Goal: Find specific page/section: Find specific page/section

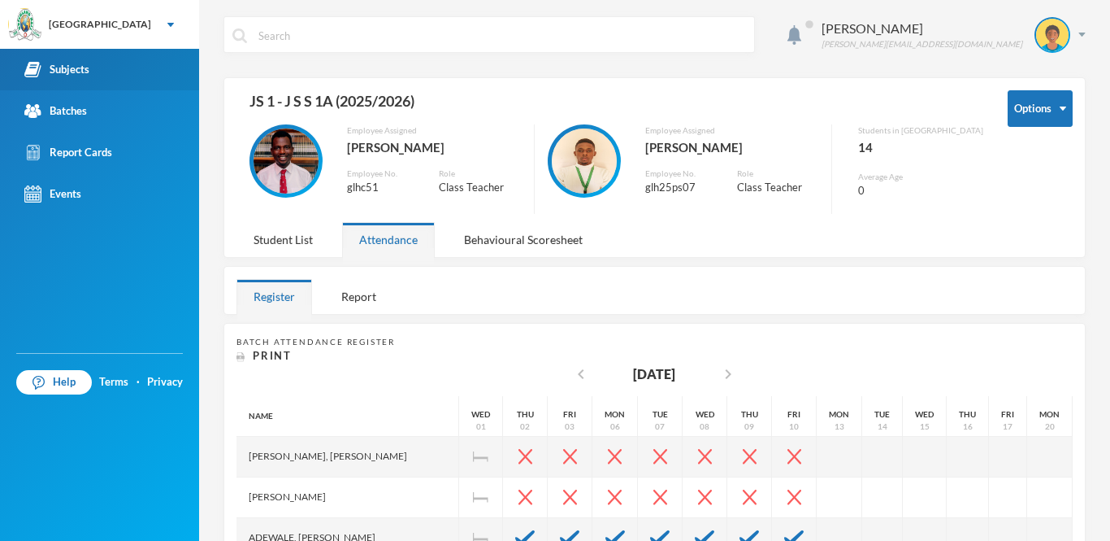
click at [90, 69] on link "Subjects" at bounding box center [99, 69] width 199 height 41
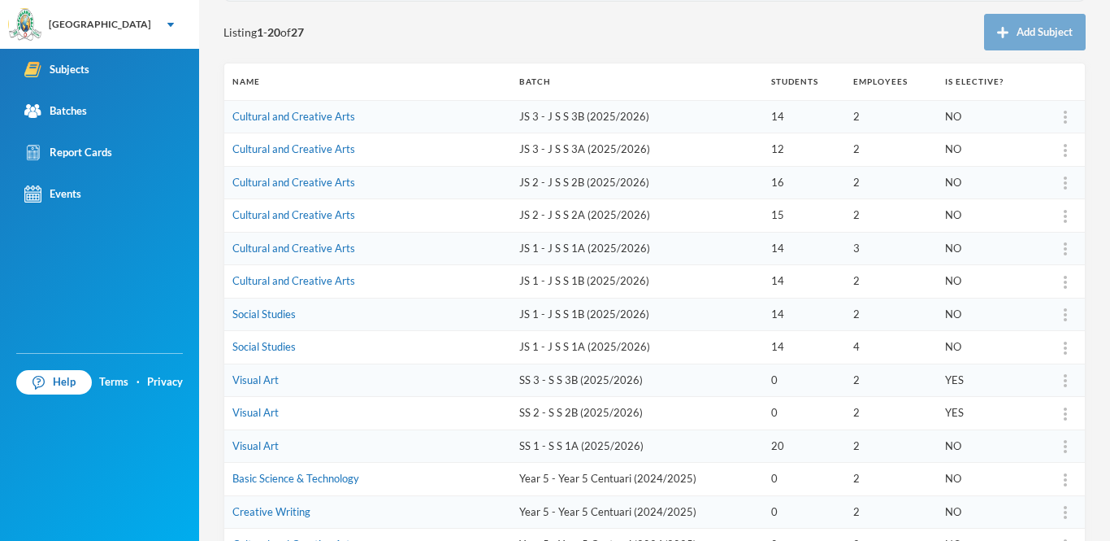
scroll to position [183, 0]
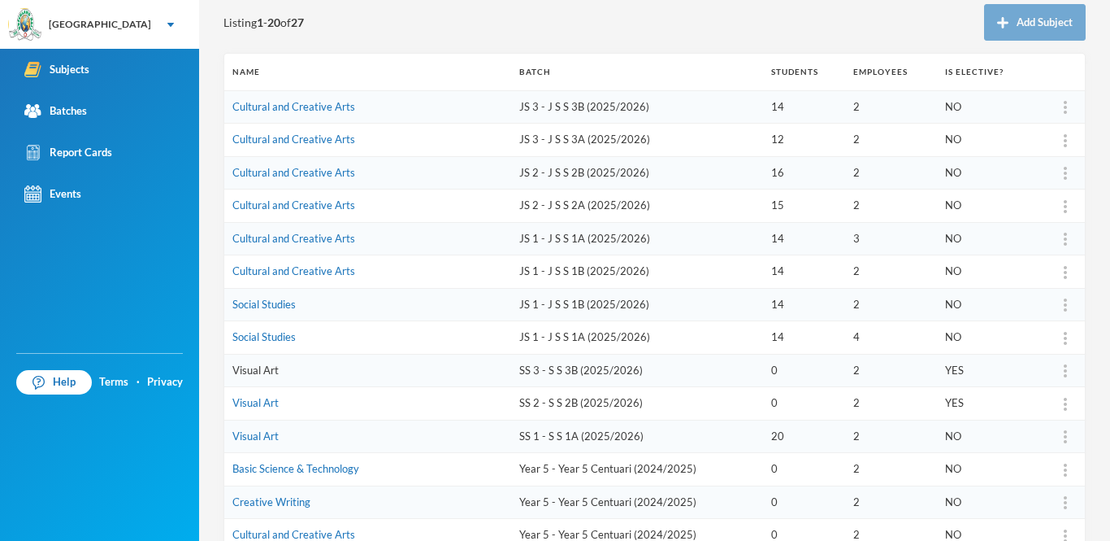
click at [263, 367] on link "Visual Art" at bounding box center [256, 369] width 46 height 13
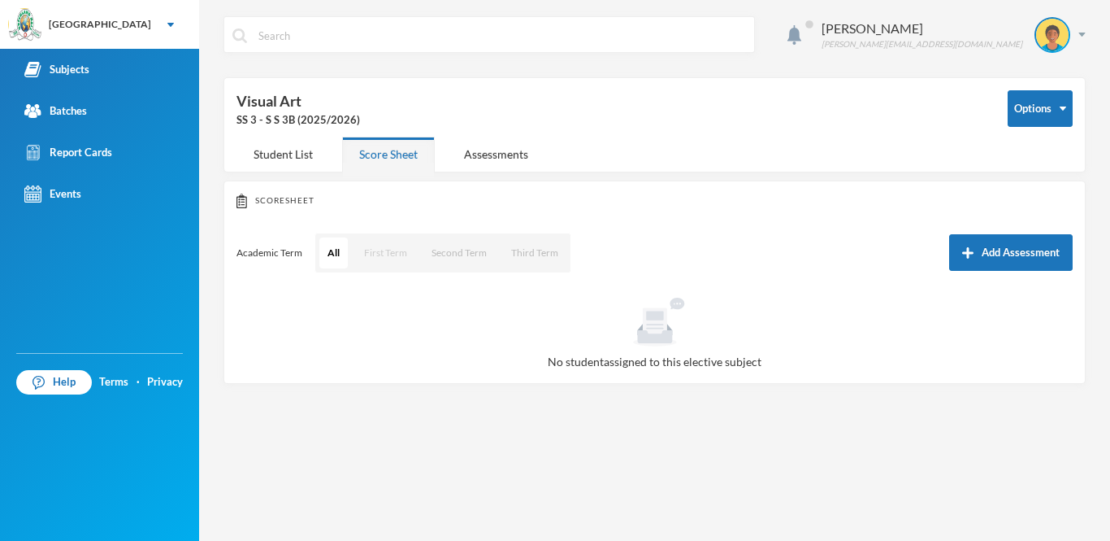
click at [391, 254] on button "First Term" at bounding box center [385, 252] width 59 height 31
click at [502, 157] on div "Assessments" at bounding box center [496, 154] width 98 height 35
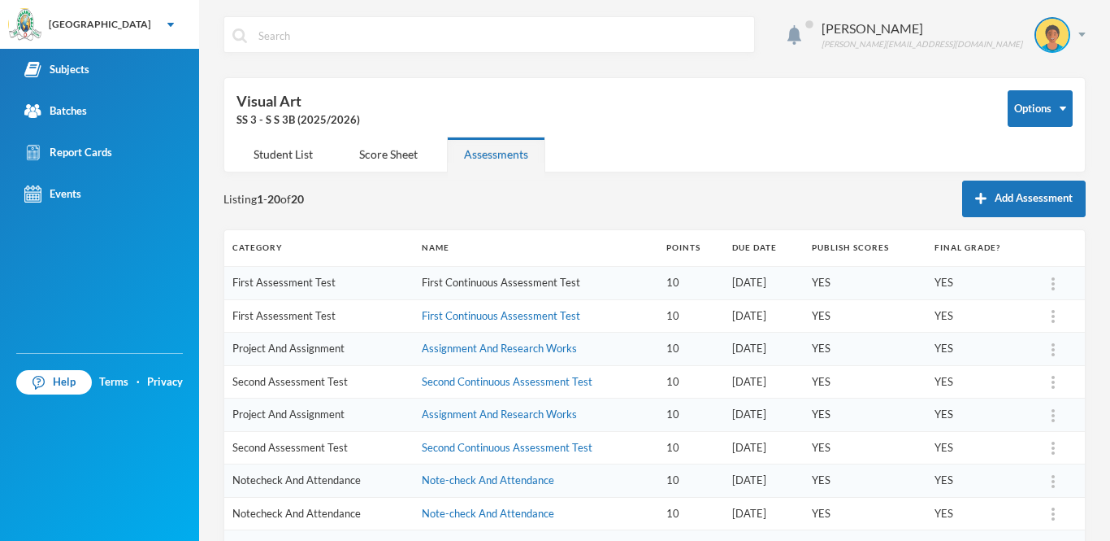
click at [439, 279] on link "First Continuous Assessment Test" at bounding box center [501, 282] width 159 height 13
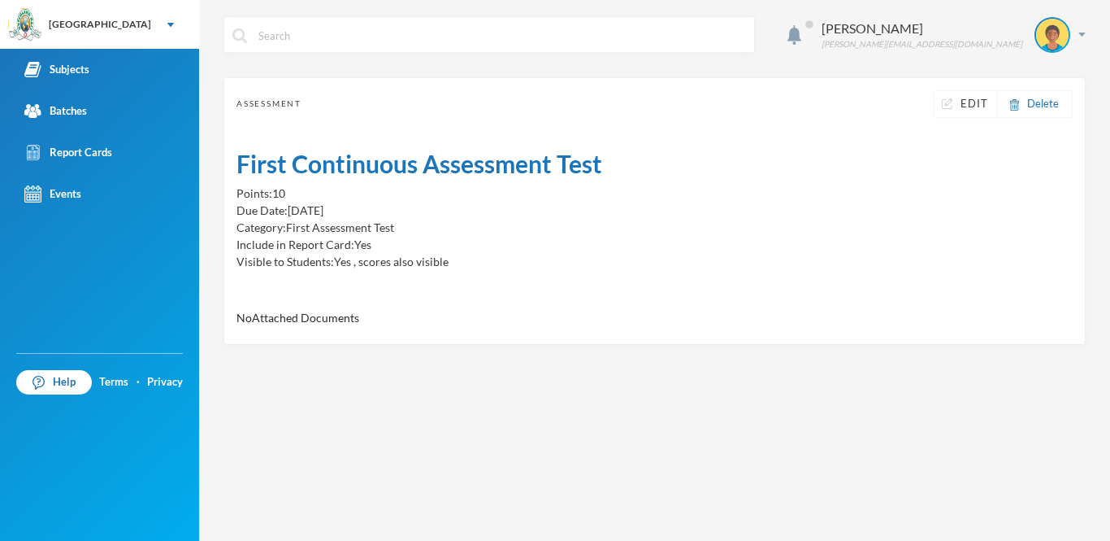
drag, startPoint x: 439, startPoint y: 279, endPoint x: 397, endPoint y: 156, distance: 129.8
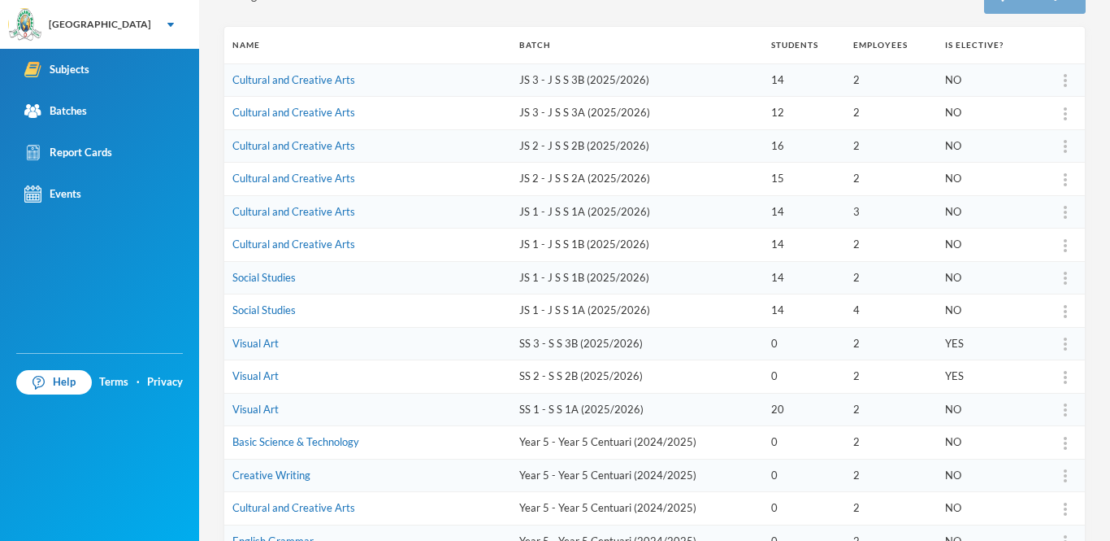
scroll to position [484, 0]
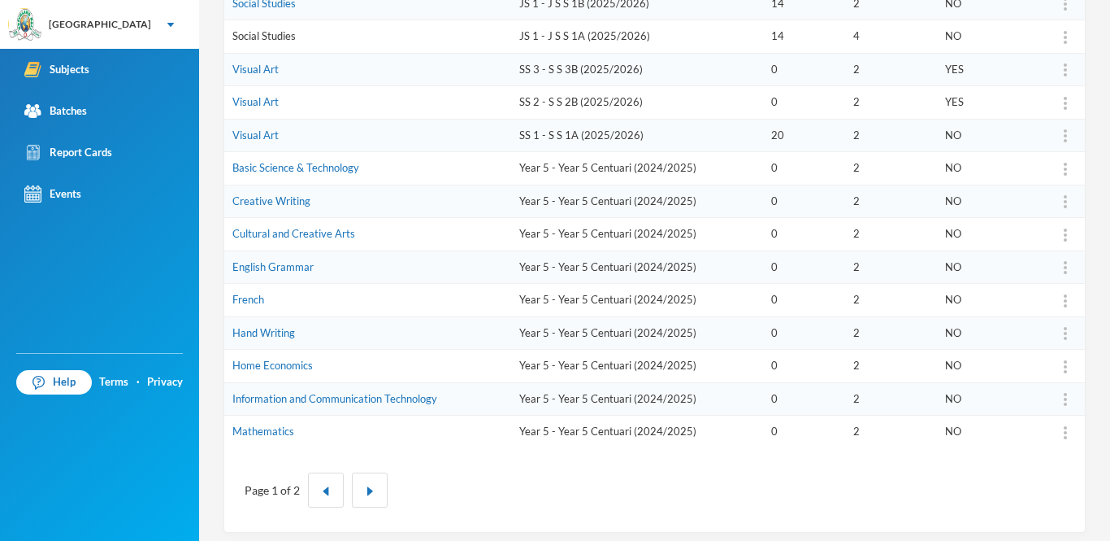
click at [268, 37] on link "Social Studies" at bounding box center [264, 35] width 63 height 13
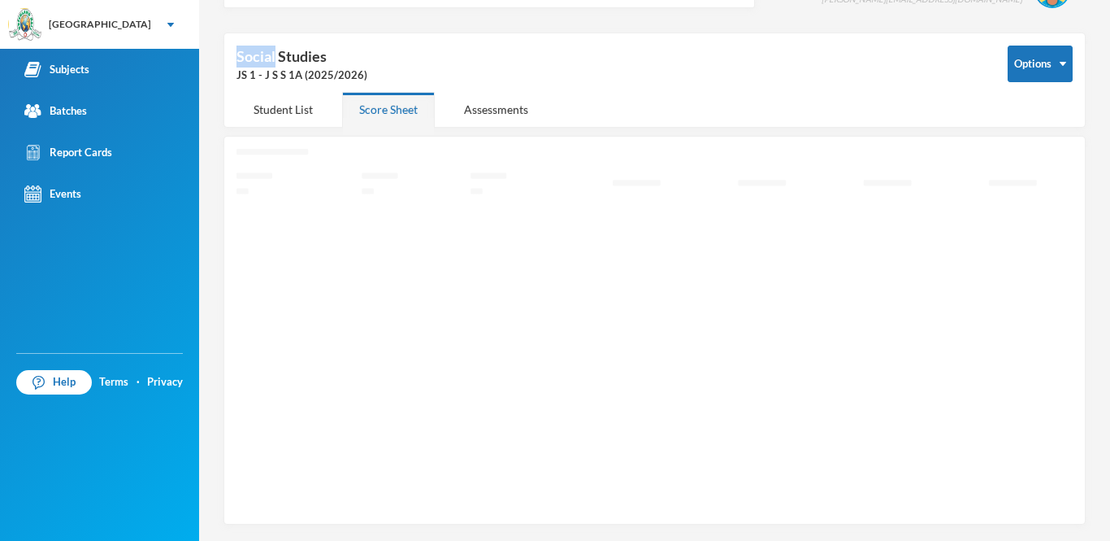
scroll to position [44, 0]
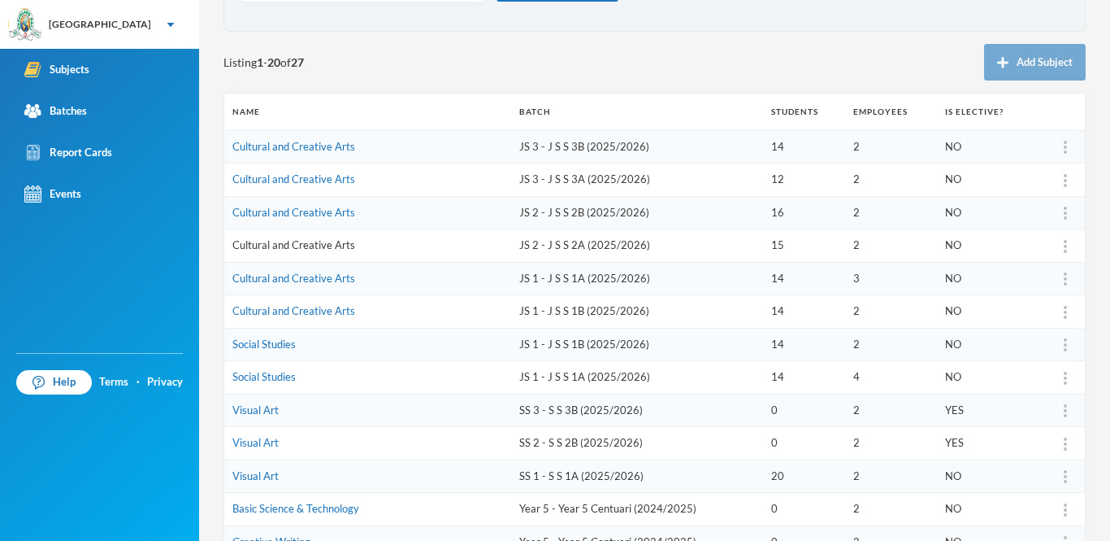
scroll to position [120, 0]
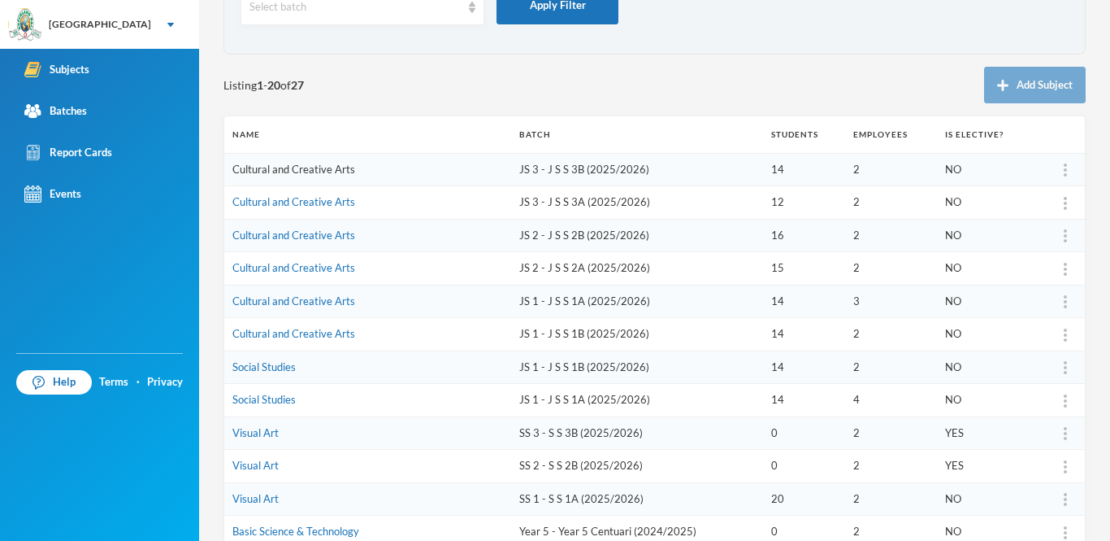
click at [298, 167] on link "Cultural and Creative Arts" at bounding box center [294, 169] width 123 height 13
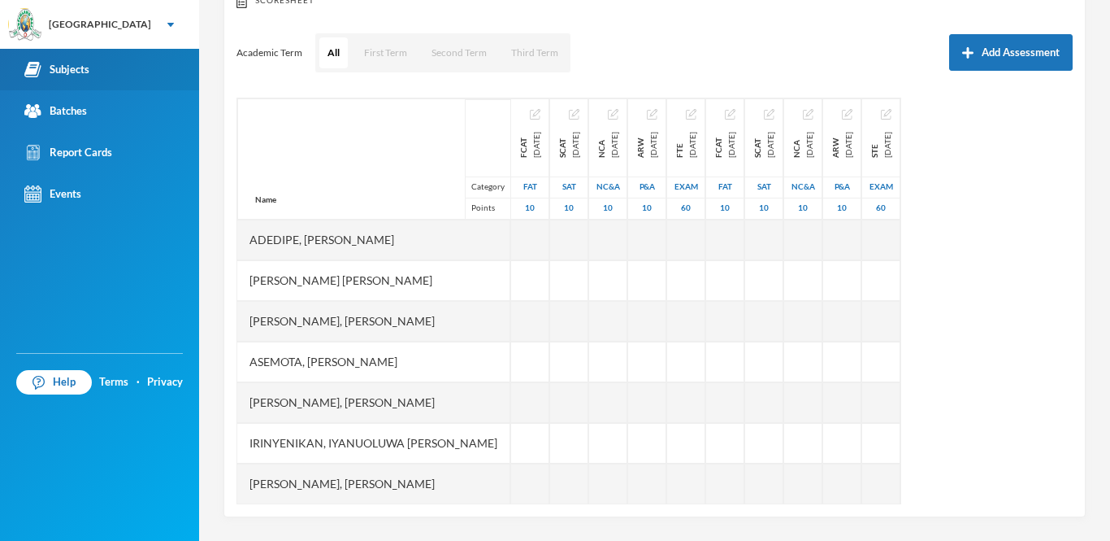
click at [40, 67] on img at bounding box center [32, 69] width 17 height 17
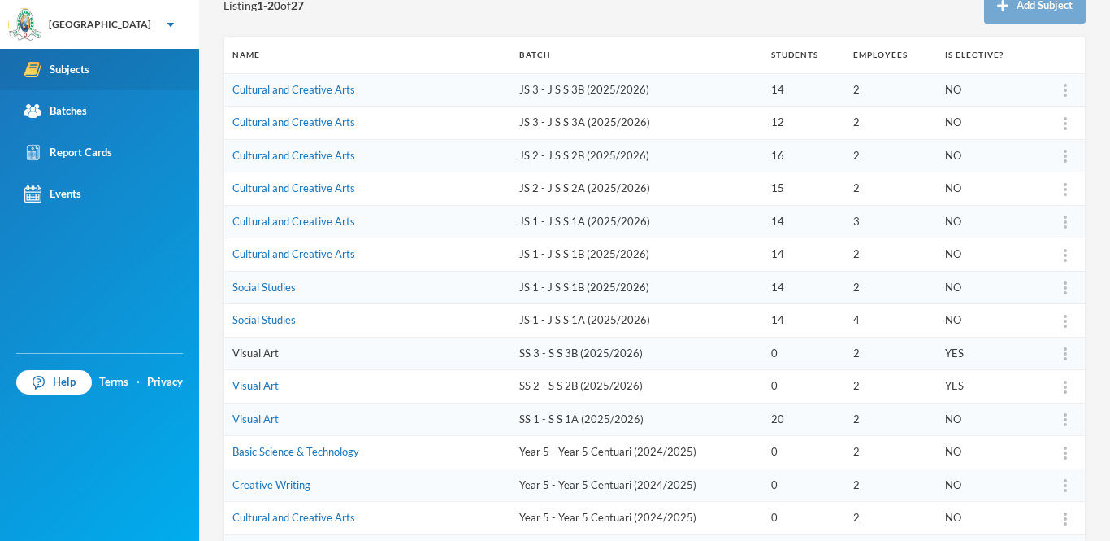
click at [260, 349] on link "Visual Art" at bounding box center [256, 352] width 46 height 13
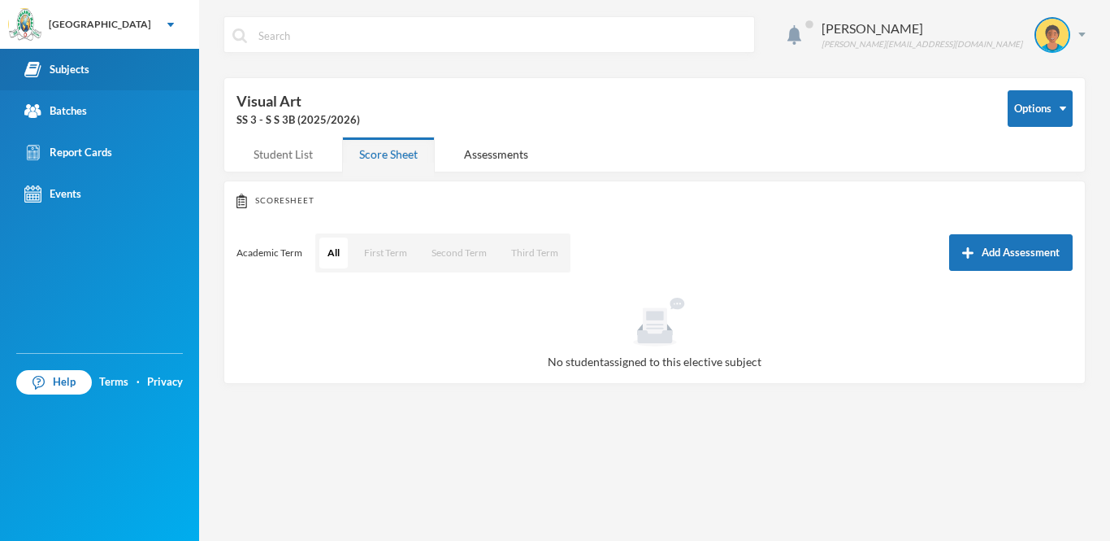
click at [275, 157] on div "Student List" at bounding box center [283, 154] width 93 height 35
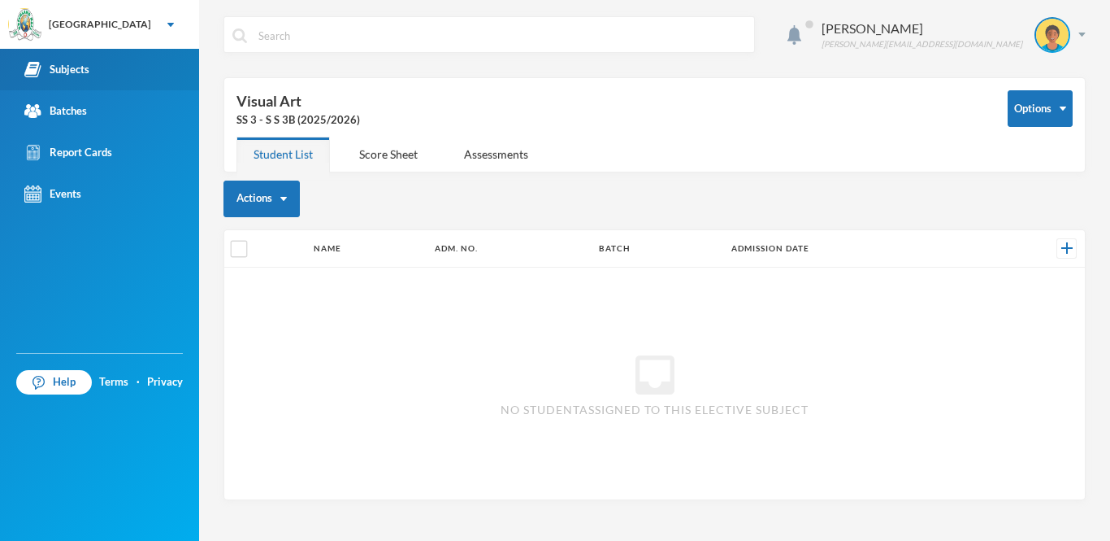
click at [21, 62] on link "Subjects" at bounding box center [99, 69] width 199 height 41
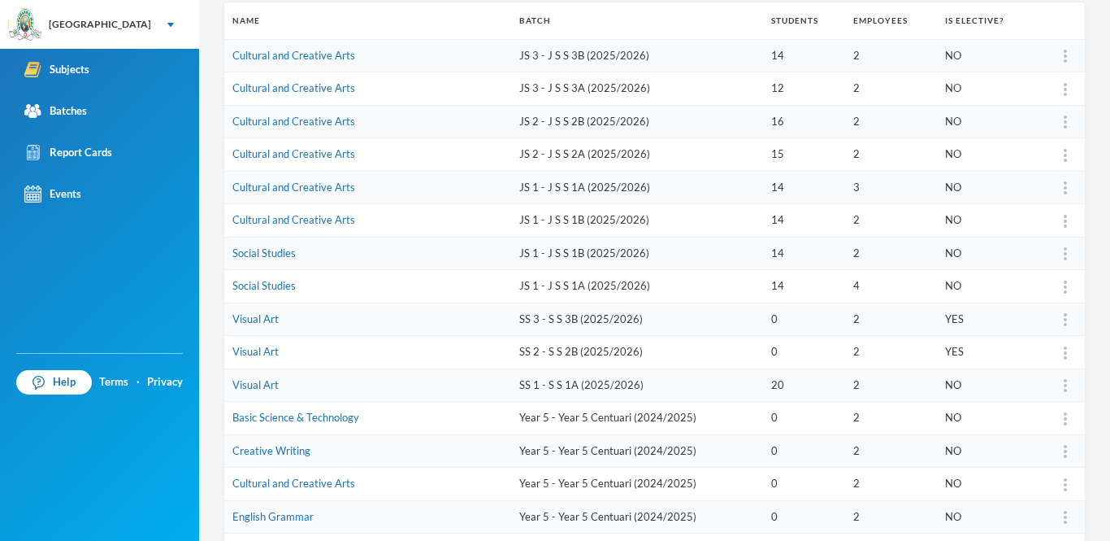
scroll to position [242, 0]
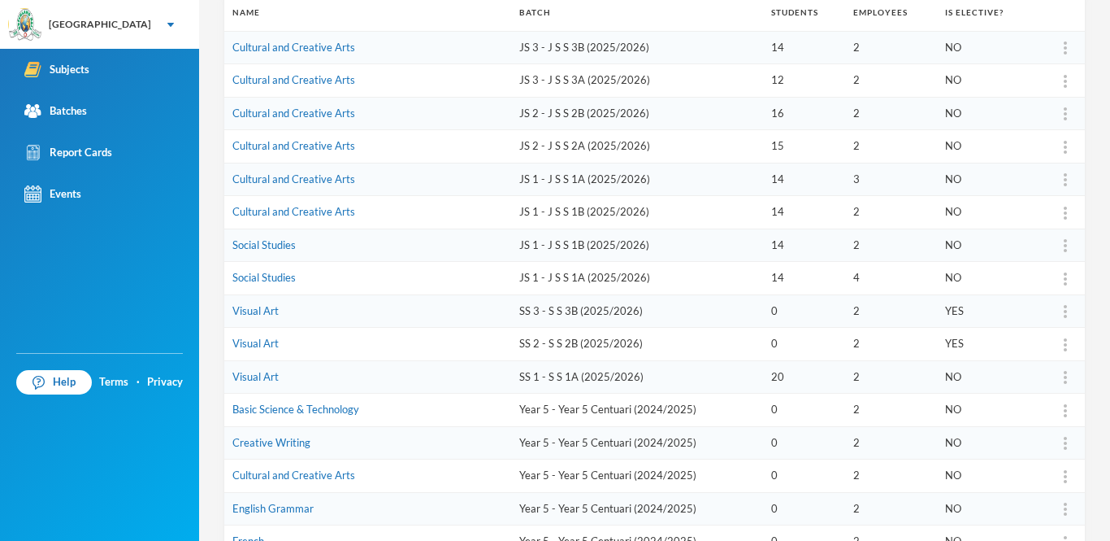
click at [982, 300] on td "YES" at bounding box center [986, 310] width 98 height 33
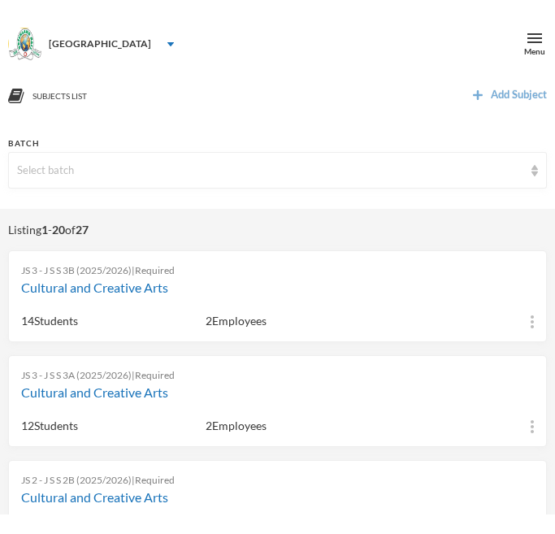
scroll to position [0, 0]
